Goal: Navigation & Orientation: Go to known website

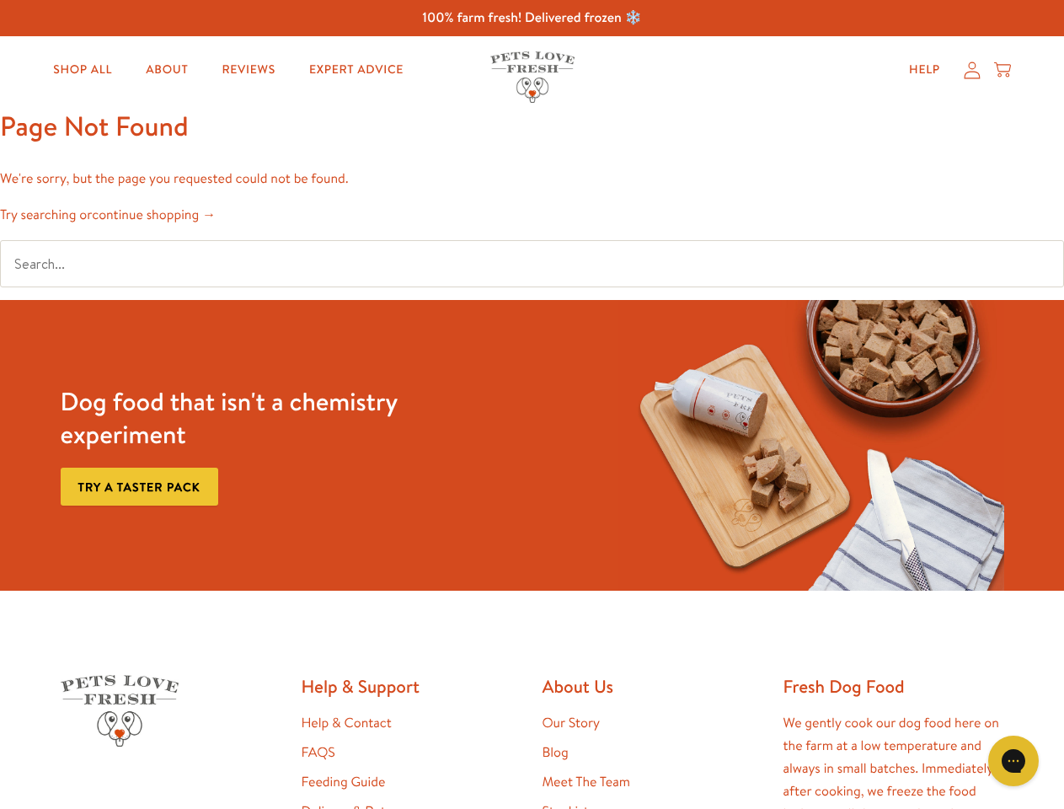
click at [532, 404] on div "Dog food that isn't a chemistry experiment Try a taster pack" at bounding box center [532, 445] width 957 height 291
click at [1014, 761] on icon "Gorgias live chat" at bounding box center [1013, 760] width 16 height 16
